Goal: Task Accomplishment & Management: Complete application form

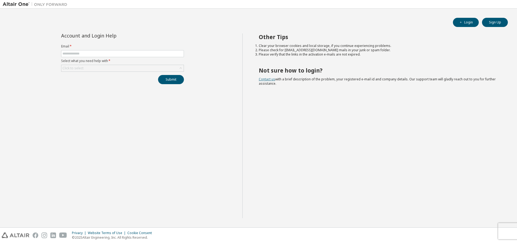
click at [272, 79] on link "Contact us" at bounding box center [267, 79] width 16 height 5
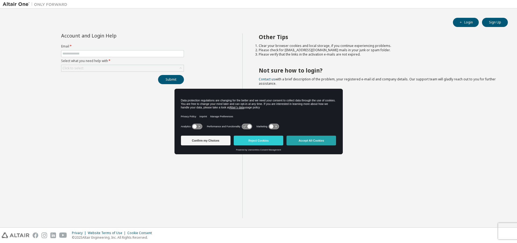
click at [323, 141] on button "Accept All Cookies" at bounding box center [312, 140] width 50 height 10
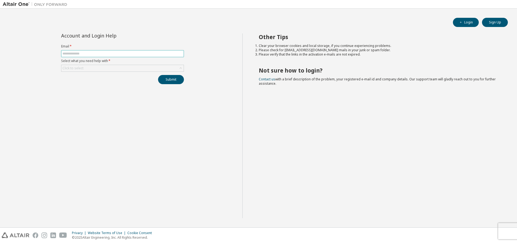
click at [121, 50] on span at bounding box center [122, 53] width 123 height 7
click at [115, 53] on input "text" at bounding box center [122, 53] width 120 height 4
type input "**********"
click at [97, 66] on div "Click to select" at bounding box center [122, 68] width 122 height 6
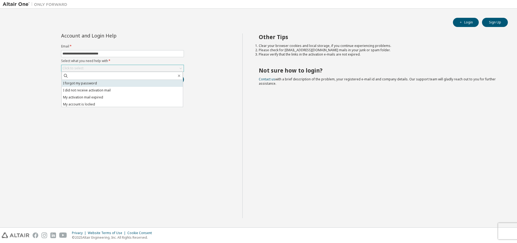
click at [97, 85] on li "I forgot my password" at bounding box center [122, 83] width 121 height 7
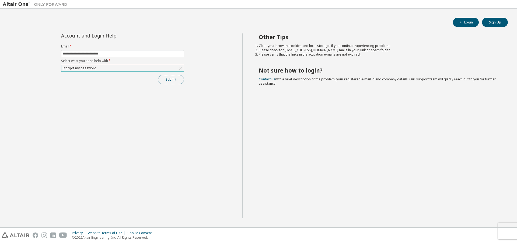
click at [176, 81] on button "Submit" at bounding box center [171, 79] width 26 height 9
click at [116, 65] on div "I forgot my password" at bounding box center [122, 68] width 122 height 6
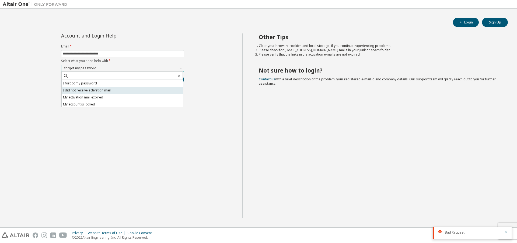
click at [89, 89] on li "I did not receive activation mail" at bounding box center [122, 90] width 121 height 7
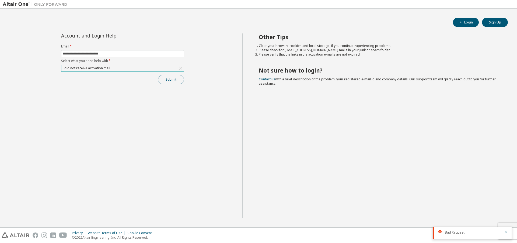
click at [172, 80] on button "Submit" at bounding box center [171, 79] width 26 height 9
click at [169, 78] on button "Submit" at bounding box center [171, 79] width 26 height 9
click at [169, 78] on div "Submit" at bounding box center [122, 79] width 123 height 9
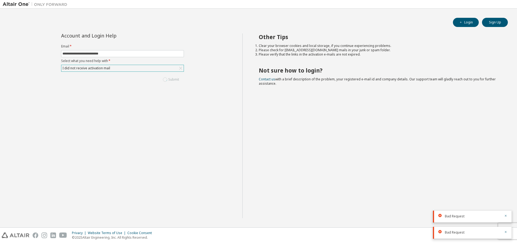
click at [169, 78] on button "Submit" at bounding box center [171, 79] width 26 height 9
click at [169, 78] on div "Submit" at bounding box center [122, 79] width 123 height 9
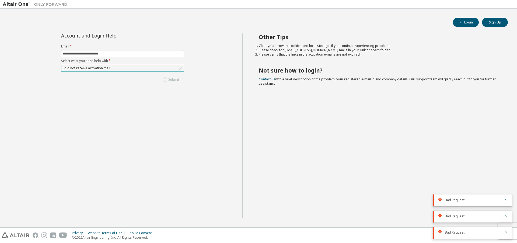
click at [169, 78] on div "Submit" at bounding box center [122, 79] width 123 height 9
click at [169, 78] on button "Submit" at bounding box center [171, 79] width 26 height 9
click at [169, 78] on div "Submit" at bounding box center [122, 79] width 123 height 9
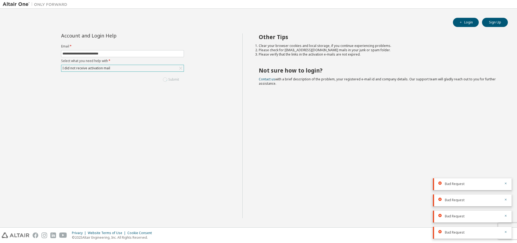
click at [169, 78] on div "Submit" at bounding box center [122, 79] width 123 height 9
drag, startPoint x: 117, startPoint y: 55, endPoint x: 8, endPoint y: 54, distance: 109.9
click at [8, 54] on div "**********" at bounding box center [123, 125] width 240 height 184
click at [105, 117] on div "**********" at bounding box center [123, 125] width 240 height 184
click at [177, 80] on button "Submit" at bounding box center [171, 79] width 26 height 9
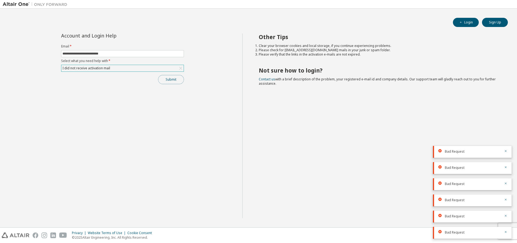
click at [177, 80] on button "Submit" at bounding box center [171, 79] width 26 height 9
click at [177, 80] on div "Submit" at bounding box center [122, 79] width 123 height 9
click at [177, 80] on button "Submit" at bounding box center [171, 79] width 26 height 9
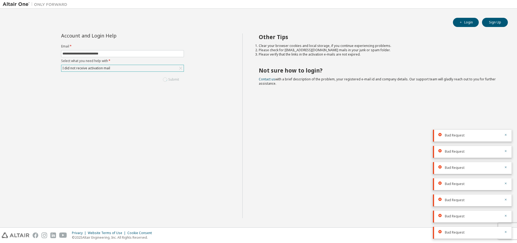
click at [177, 80] on div "Submit" at bounding box center [122, 79] width 123 height 9
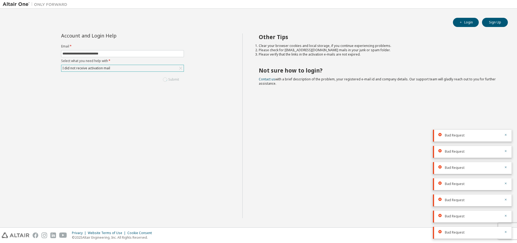
click at [177, 80] on div "Submit" at bounding box center [122, 79] width 123 height 9
click at [177, 80] on button "Submit" at bounding box center [171, 79] width 26 height 9
click at [177, 80] on div "Submit" at bounding box center [122, 79] width 123 height 9
click at [123, 56] on span "**********" at bounding box center [122, 53] width 123 height 7
drag, startPoint x: 127, startPoint y: 52, endPoint x: 21, endPoint y: 52, distance: 106.1
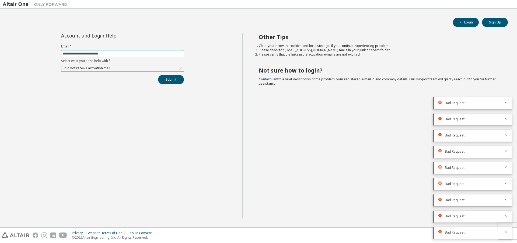
click at [21, 52] on div "**********" at bounding box center [123, 125] width 240 height 184
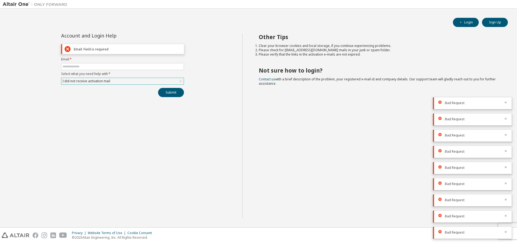
click at [158, 150] on div "Account and Login Help Email: Field is required Email * Select what you need he…" at bounding box center [123, 125] width 240 height 184
click at [496, 22] on button "Sign Up" at bounding box center [495, 22] width 26 height 9
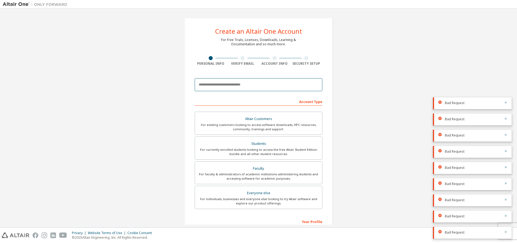
click at [240, 83] on input "email" at bounding box center [259, 84] width 128 height 13
type input "**********"
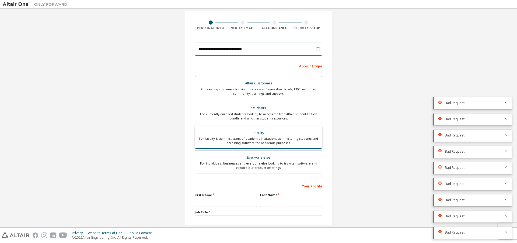
scroll to position [72, 0]
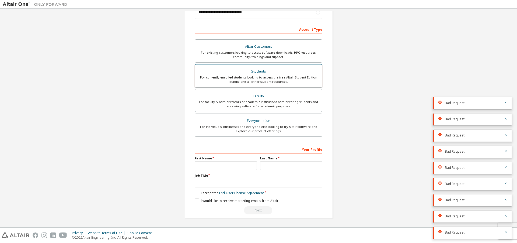
click at [279, 79] on div "For currently enrolled students looking to access the free Altair Student Editi…" at bounding box center [258, 79] width 121 height 9
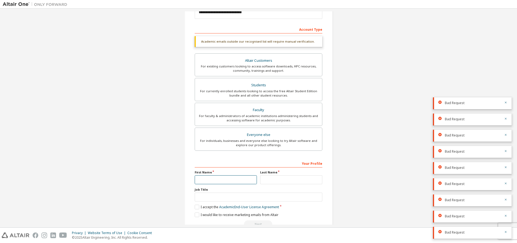
click at [233, 179] on input "text" at bounding box center [226, 179] width 62 height 9
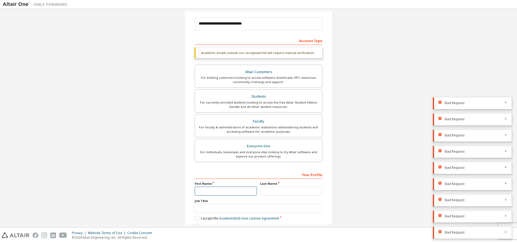
scroll to position [86, 0]
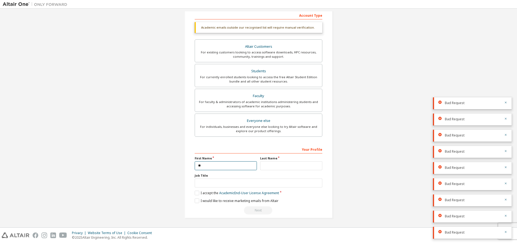
type input "*"
type input "******"
click at [221, 180] on input "text" at bounding box center [259, 182] width 128 height 9
type input "********"
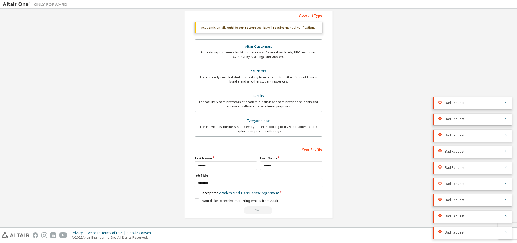
click at [195, 192] on label "I accept the Academic End-User License Agreement" at bounding box center [237, 192] width 84 height 5
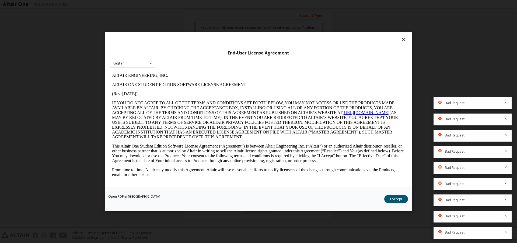
scroll to position [135, 0]
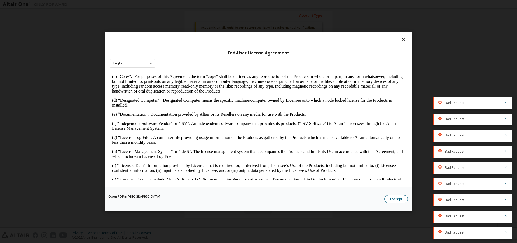
click at [396, 200] on button "I Accept" at bounding box center [396, 198] width 24 height 8
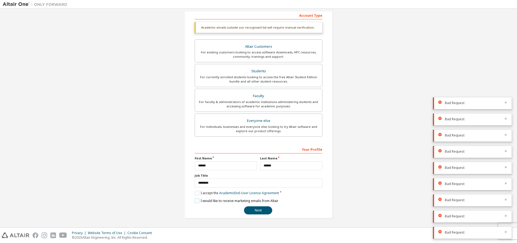
click at [196, 200] on label "I would like to receive marketing emails from Altair" at bounding box center [237, 200] width 84 height 5
click at [250, 210] on button "Next" at bounding box center [258, 210] width 28 height 8
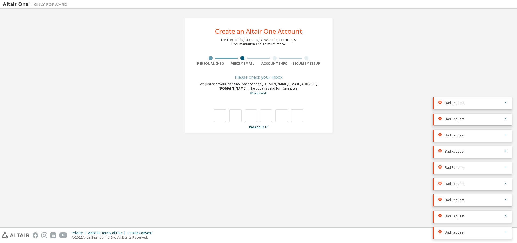
scroll to position [0, 0]
click at [199, 135] on div "**********" at bounding box center [258, 75] width 161 height 128
click at [327, 163] on div "**********" at bounding box center [259, 117] width 512 height 213
